Goal: Answer question/provide support

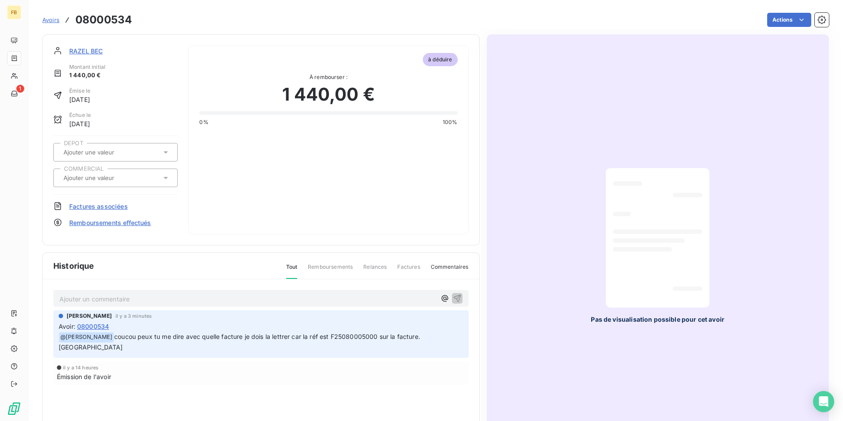
click at [103, 327] on span "08000534" at bounding box center [93, 325] width 32 height 9
click at [114, 302] on p "Ajouter un commentaire ﻿" at bounding box center [248, 298] width 377 height 11
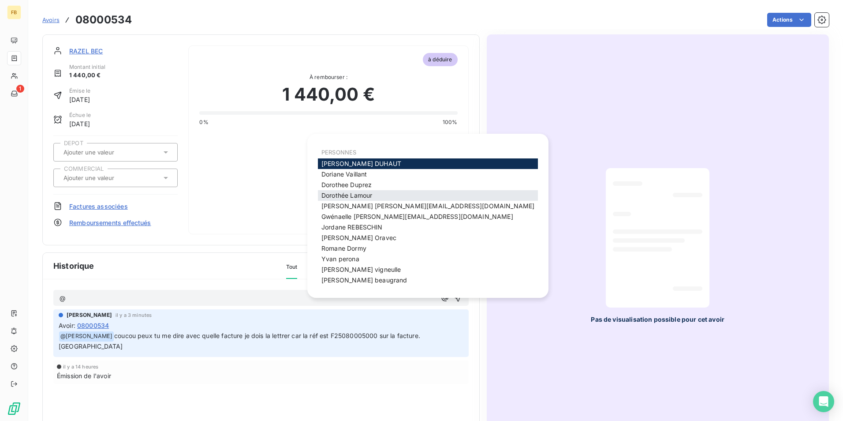
click at [353, 194] on span "[PERSON_NAME]" at bounding box center [346, 194] width 51 height 7
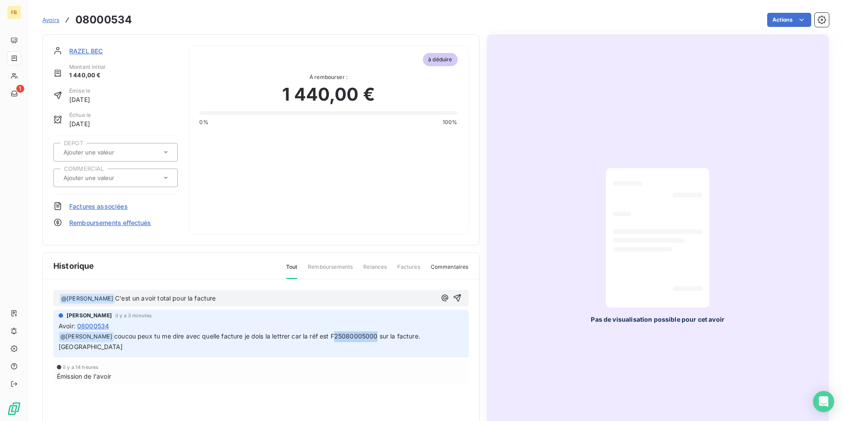
drag, startPoint x: 329, startPoint y: 337, endPoint x: 370, endPoint y: 340, distance: 41.5
click at [370, 340] on span "coucou peux tu me dire avec quelle facture je dois la lettrer car la réf est F2…" at bounding box center [240, 341] width 363 height 18
copy span "F2508000500"
click at [241, 302] on p "﻿ @ [PERSON_NAME] ﻿ C'est un avoir total pour la facture" at bounding box center [248, 298] width 377 height 11
click at [455, 299] on icon "button" at bounding box center [457, 297] width 9 height 9
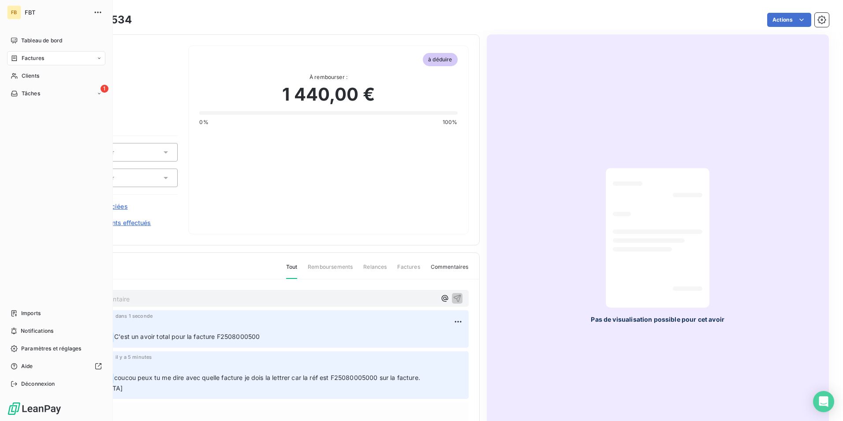
click at [34, 60] on span "Factures" at bounding box center [33, 58] width 22 height 8
